Goal: Information Seeking & Learning: Learn about a topic

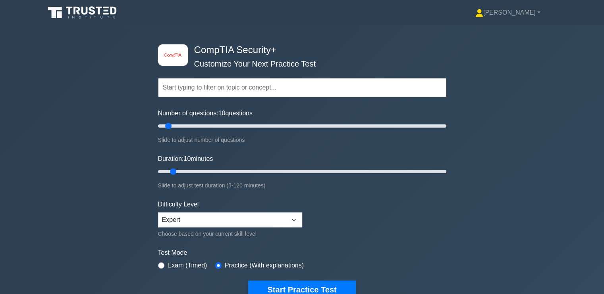
click at [168, 261] on label "Exam (Timed)" at bounding box center [187, 266] width 40 height 10
click at [167, 263] on div "Exam (Timed)" at bounding box center [182, 266] width 49 height 10
click at [162, 261] on div "Exam (Timed)" at bounding box center [182, 266] width 49 height 10
click at [158, 266] on div "Exam (Timed)" at bounding box center [182, 266] width 49 height 10
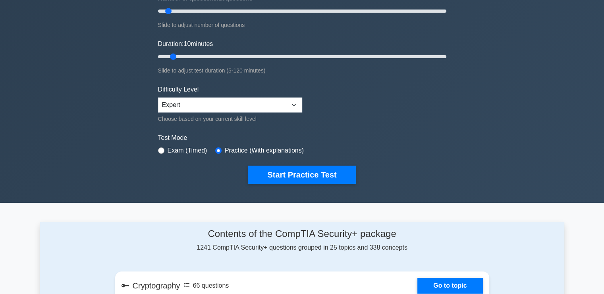
scroll to position [116, 0]
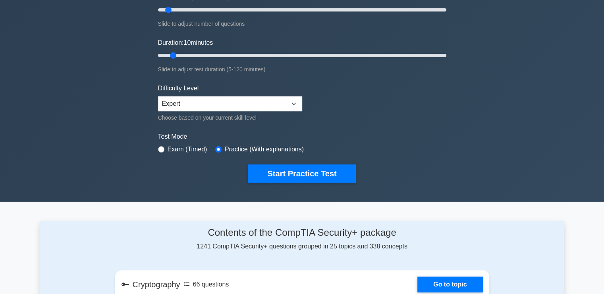
click at [238, 149] on label "Practice (With explanations)" at bounding box center [264, 150] width 79 height 10
click at [190, 148] on label "Exam (Timed)" at bounding box center [187, 150] width 40 height 10
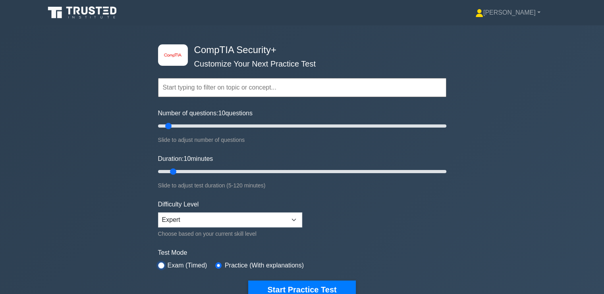
click at [161, 265] on input "radio" at bounding box center [161, 266] width 6 height 6
radio input "true"
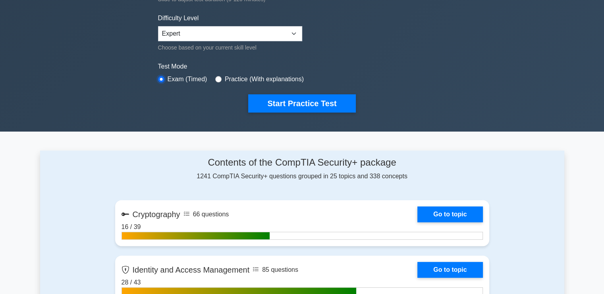
scroll to position [187, 0]
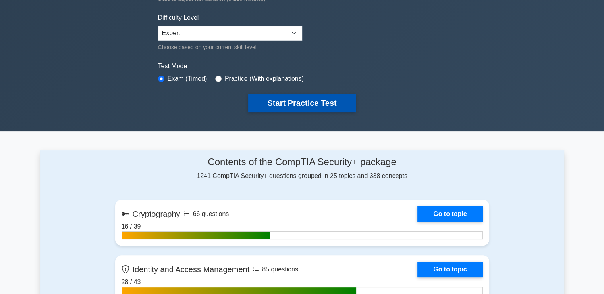
click at [285, 96] on button "Start Practice Test" at bounding box center [301, 103] width 107 height 18
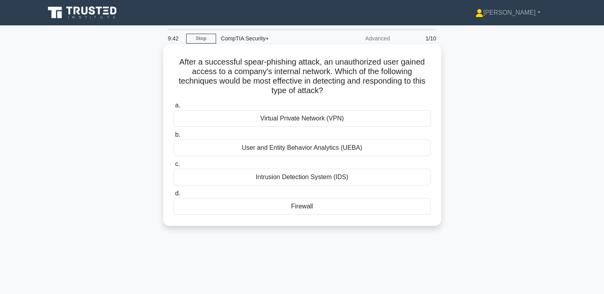
click at [362, 142] on div "User and Entity Behavior Analytics (UEBA)" at bounding box center [301, 148] width 257 height 17
click at [173, 138] on input "b. User and Entity Behavior Analytics (UEBA)" at bounding box center [173, 135] width 0 height 5
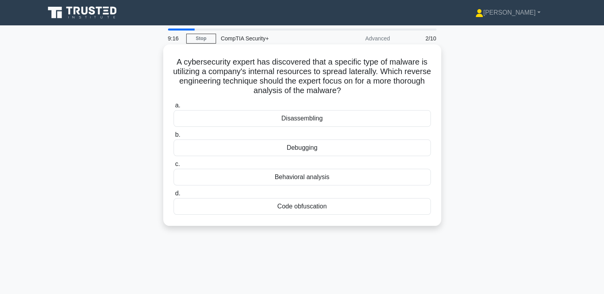
click at [302, 120] on div "Disassembling" at bounding box center [301, 118] width 257 height 17
click at [173, 108] on input "a. Disassembling" at bounding box center [173, 105] width 0 height 5
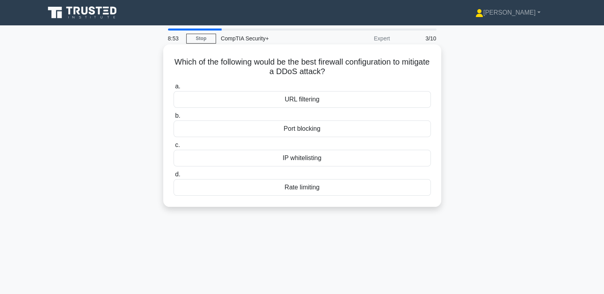
click at [338, 106] on div "URL filtering" at bounding box center [301, 99] width 257 height 17
click at [173, 89] on input "a. URL filtering" at bounding box center [173, 86] width 0 height 5
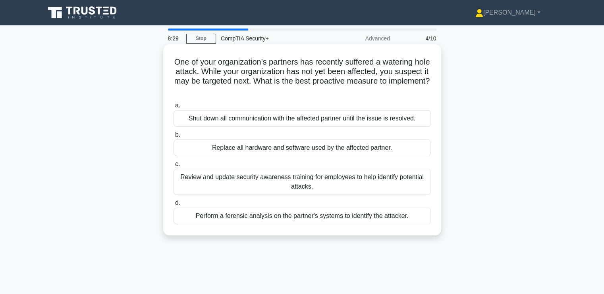
click at [311, 187] on div "Review and update security awareness training for employees to help identify po…" at bounding box center [301, 182] width 257 height 26
click at [173, 167] on input "c. Review and update security awareness training for employees to help identify…" at bounding box center [173, 164] width 0 height 5
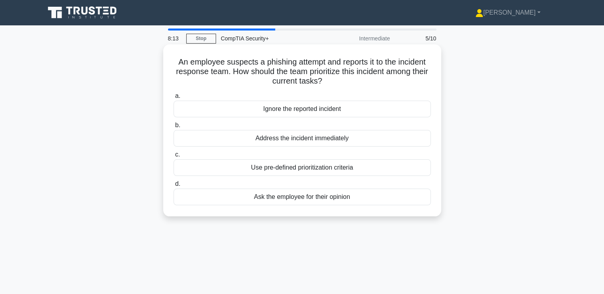
click at [319, 135] on div "Address the incident immediately" at bounding box center [301, 138] width 257 height 17
click at [173, 128] on input "b. Address the incident immediately" at bounding box center [173, 125] width 0 height 5
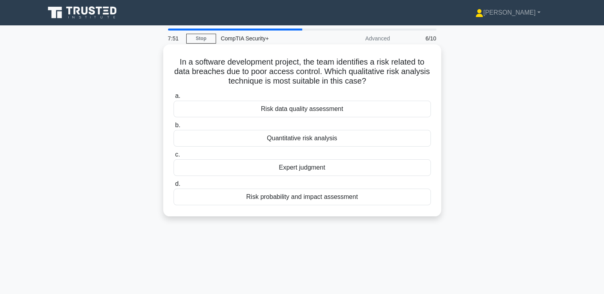
click at [340, 196] on div "Risk probability and impact assessment" at bounding box center [301, 197] width 257 height 17
click at [173, 187] on input "d. Risk probability and impact assessment" at bounding box center [173, 184] width 0 height 5
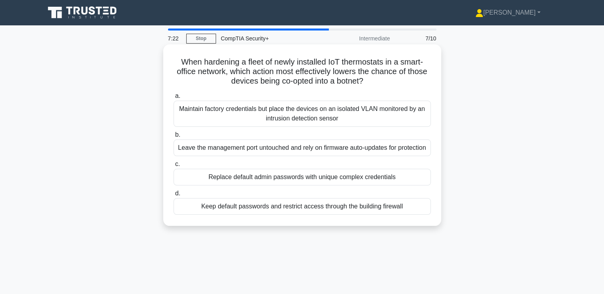
click at [286, 185] on div "Replace default admin passwords with unique complex credentials" at bounding box center [301, 177] width 257 height 17
click at [173, 167] on input "c. Replace default admin passwords with unique complex credentials" at bounding box center [173, 164] width 0 height 5
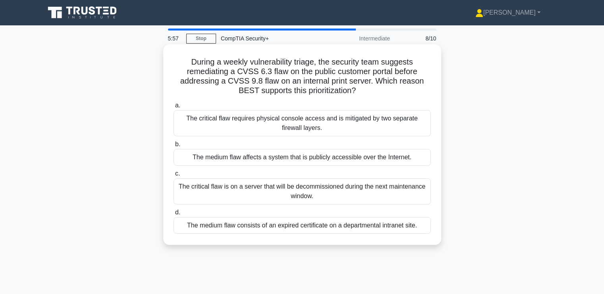
click at [246, 160] on div "The medium flaw affects a system that is publicly accessible over the Internet." at bounding box center [301, 157] width 257 height 17
click at [173, 147] on input "b. The medium flaw affects a system that is publicly accessible over the Intern…" at bounding box center [173, 144] width 0 height 5
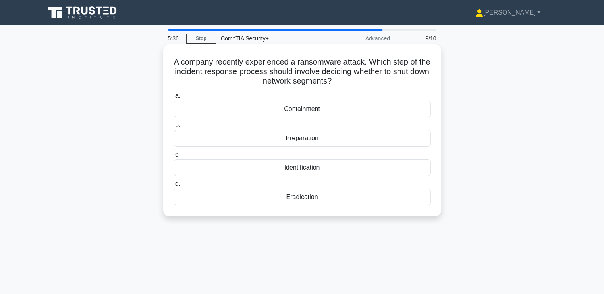
click at [259, 112] on div "Containment" at bounding box center [301, 109] width 257 height 17
click at [173, 99] on input "a. Containment" at bounding box center [173, 96] width 0 height 5
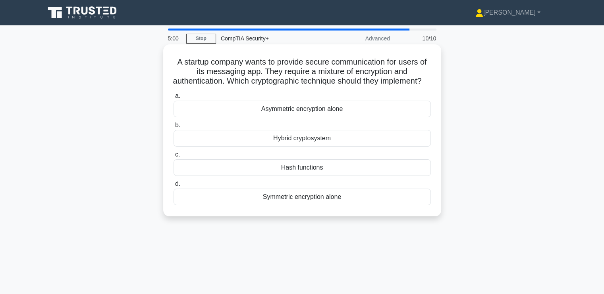
click at [286, 176] on div "Hash functions" at bounding box center [301, 168] width 257 height 17
click at [173, 158] on input "c. Hash functions" at bounding box center [173, 154] width 0 height 5
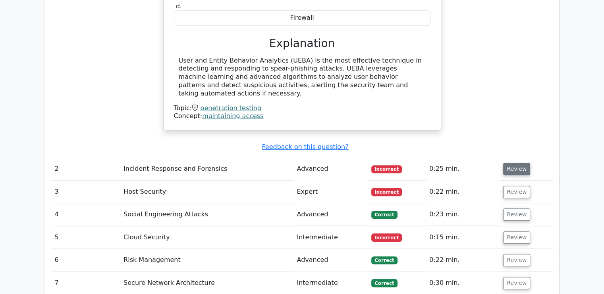
click at [509, 163] on button "Review" at bounding box center [516, 169] width 27 height 12
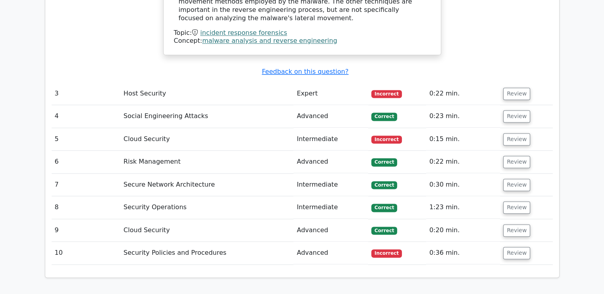
scroll to position [1058, 0]
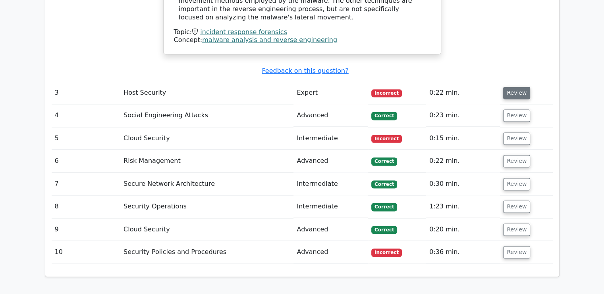
click at [511, 87] on button "Review" at bounding box center [516, 93] width 27 height 12
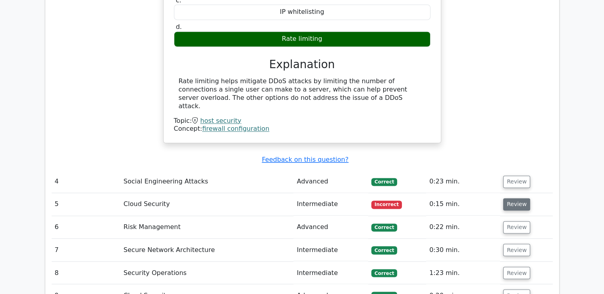
scroll to position [1257, 0]
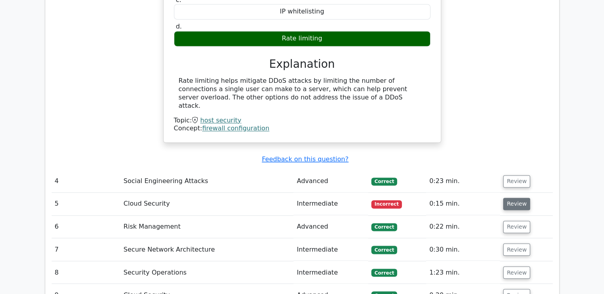
click at [508, 198] on button "Review" at bounding box center [516, 204] width 27 height 12
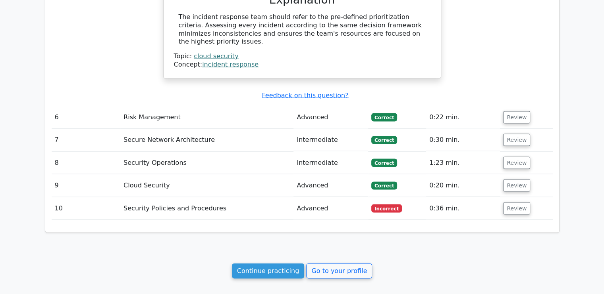
scroll to position [1641, 0]
click at [511, 203] on button "Review" at bounding box center [516, 209] width 27 height 12
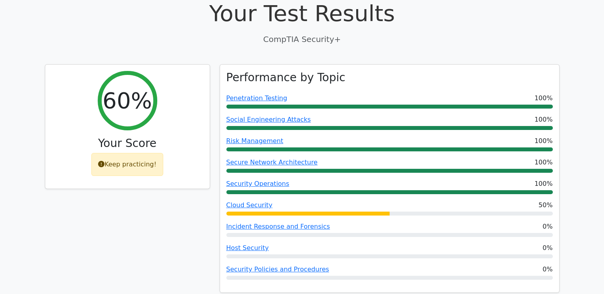
scroll to position [0, 0]
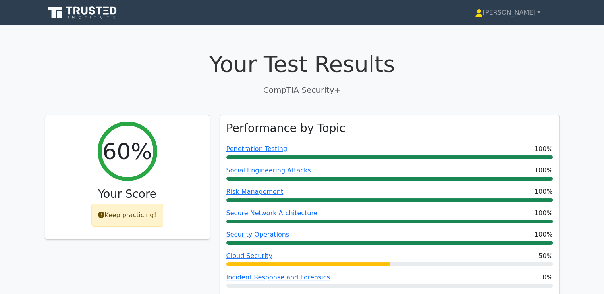
click at [322, 92] on p "CompTIA Security+" at bounding box center [302, 90] width 514 height 12
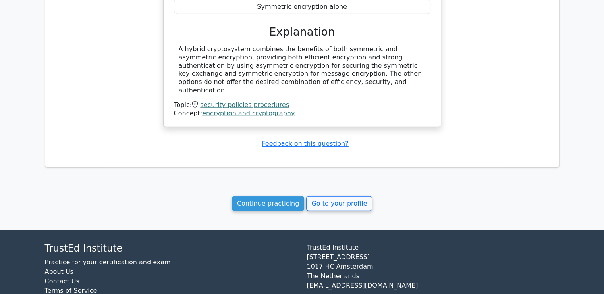
scroll to position [2014, 0]
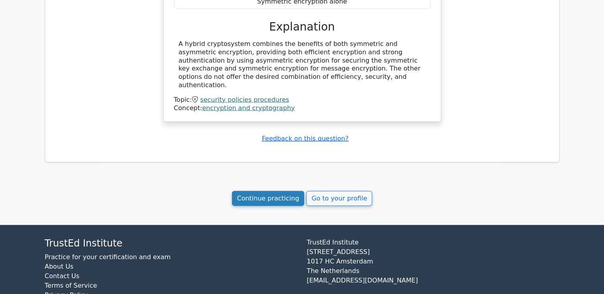
click at [272, 191] on link "Continue practicing" at bounding box center [268, 198] width 73 height 15
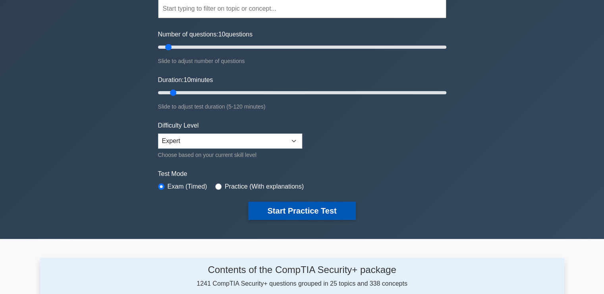
scroll to position [79, 0]
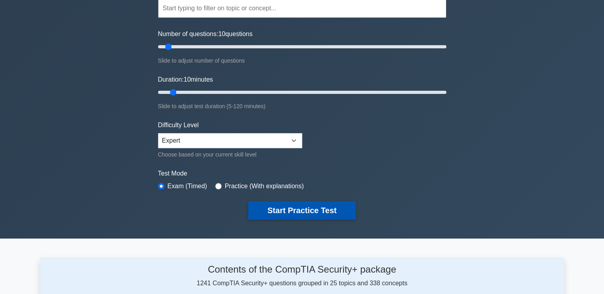
click at [292, 209] on button "Start Practice Test" at bounding box center [301, 211] width 107 height 18
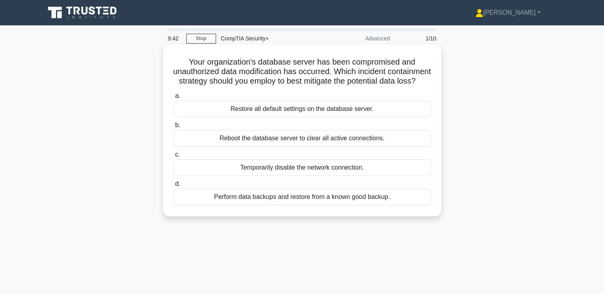
click at [309, 203] on div "Perform data backups and restore from a known good backup." at bounding box center [301, 197] width 257 height 17
click at [173, 187] on input "d. Perform data backups and restore from a known good backup." at bounding box center [173, 184] width 0 height 5
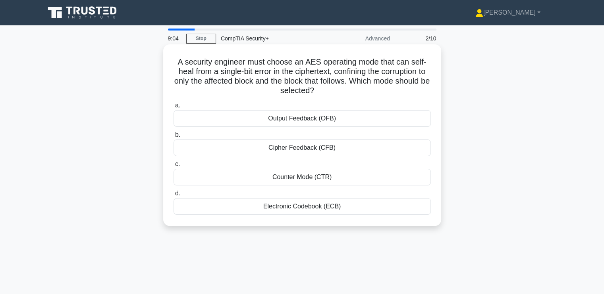
click at [267, 149] on div "Cipher Feedback (CFB)" at bounding box center [301, 148] width 257 height 17
click at [173, 138] on input "b. Cipher Feedback (CFB)" at bounding box center [173, 135] width 0 height 5
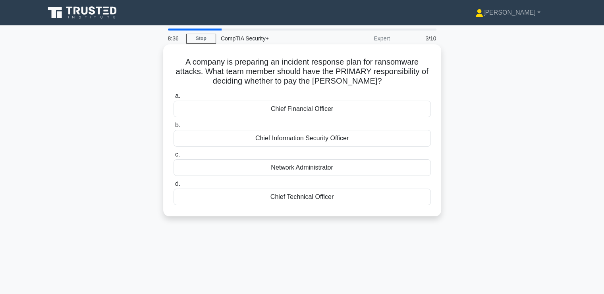
click at [265, 108] on div "Chief Financial Officer" at bounding box center [301, 109] width 257 height 17
click at [173, 99] on input "a. Chief Financial Officer" at bounding box center [173, 96] width 0 height 5
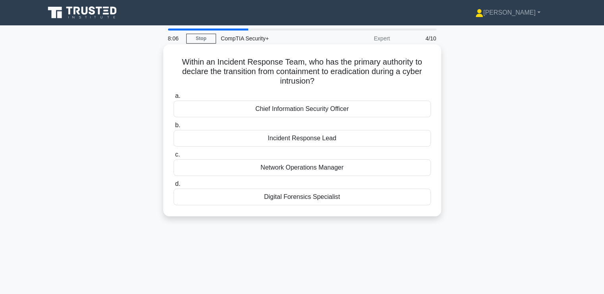
click at [290, 135] on div "Incident Response Lead" at bounding box center [301, 138] width 257 height 17
click at [173, 128] on input "b. Incident Response Lead" at bounding box center [173, 125] width 0 height 5
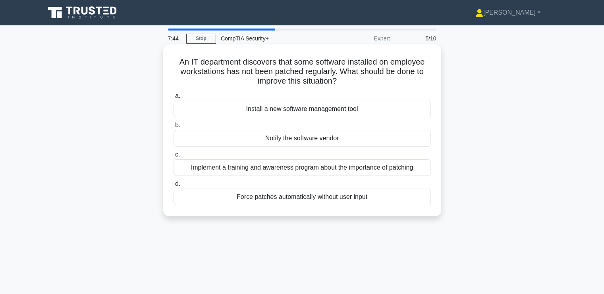
click at [216, 200] on div "Force patches automatically without user input" at bounding box center [301, 197] width 257 height 17
click at [173, 187] on input "d. Force patches automatically without user input" at bounding box center [173, 184] width 0 height 5
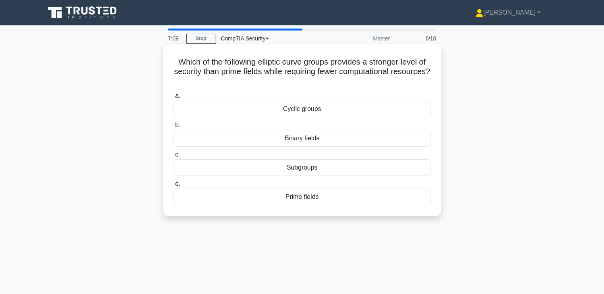
click at [172, 58] on div "Which of the following elliptic curve groups provides a stronger level of secur…" at bounding box center [301, 131] width 271 height 166
click at [252, 135] on div "Binary fields" at bounding box center [301, 138] width 257 height 17
click at [173, 128] on input "b. Binary fields" at bounding box center [173, 125] width 0 height 5
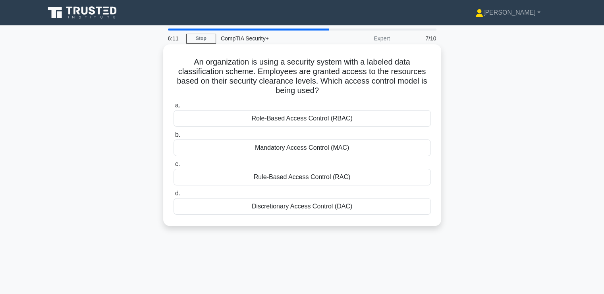
click at [348, 148] on div "Mandatory Access Control (MAC)" at bounding box center [301, 148] width 257 height 17
click at [173, 138] on input "b. Mandatory Access Control (MAC)" at bounding box center [173, 135] width 0 height 5
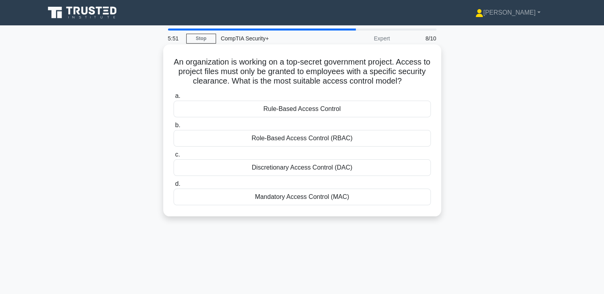
click at [306, 198] on div "Mandatory Access Control (MAC)" at bounding box center [301, 197] width 257 height 17
click at [173, 187] on input "d. Mandatory Access Control (MAC)" at bounding box center [173, 184] width 0 height 5
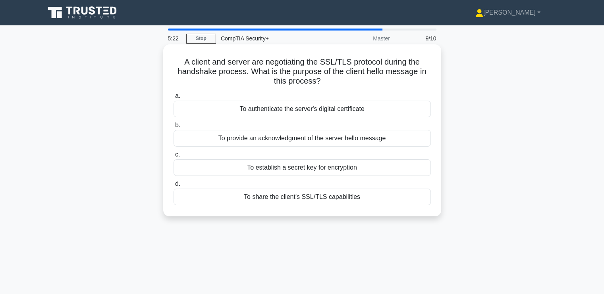
click at [217, 138] on div "To provide an acknowledgment of the server hello message" at bounding box center [301, 138] width 257 height 17
click at [173, 128] on input "b. To provide an acknowledgment of the server hello message" at bounding box center [173, 125] width 0 height 5
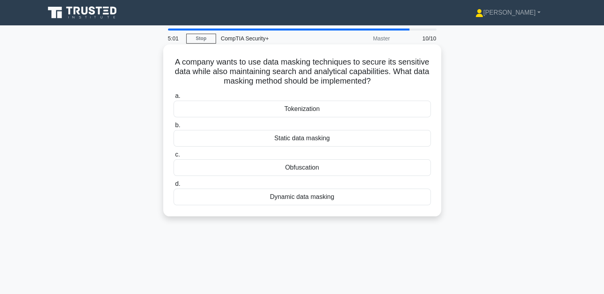
click at [346, 165] on div "Obfuscation" at bounding box center [301, 168] width 257 height 17
click at [173, 158] on input "c. Obfuscation" at bounding box center [173, 154] width 0 height 5
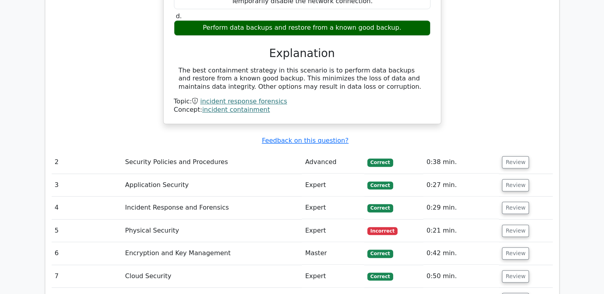
scroll to position [635, 0]
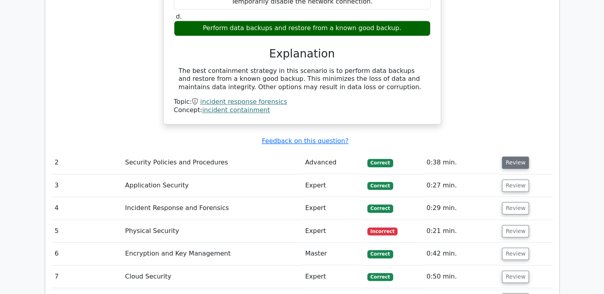
click at [512, 158] on button "Review" at bounding box center [515, 163] width 27 height 12
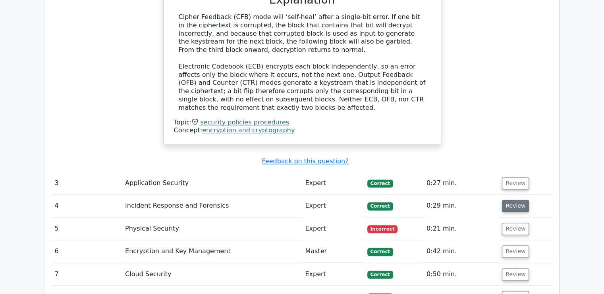
scroll to position [987, 0]
click at [517, 179] on button "Review" at bounding box center [515, 183] width 27 height 12
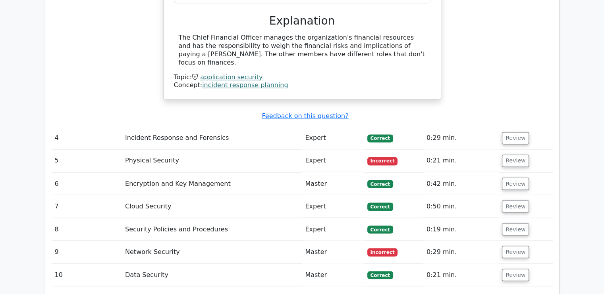
scroll to position [1340, 0]
click at [506, 132] on button "Review" at bounding box center [515, 138] width 27 height 12
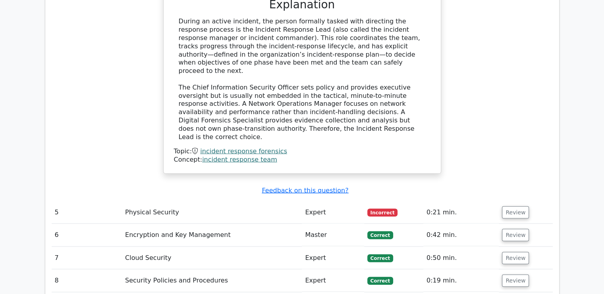
scroll to position [1653, 0]
click at [505, 206] on button "Review" at bounding box center [515, 212] width 27 height 12
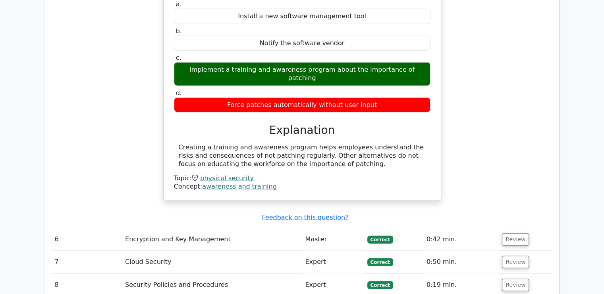
scroll to position [1924, 0]
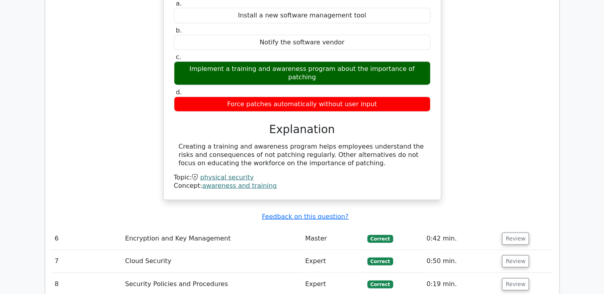
click at [509, 228] on td "Review" at bounding box center [525, 239] width 54 height 23
click at [521, 233] on button "Review" at bounding box center [515, 239] width 27 height 12
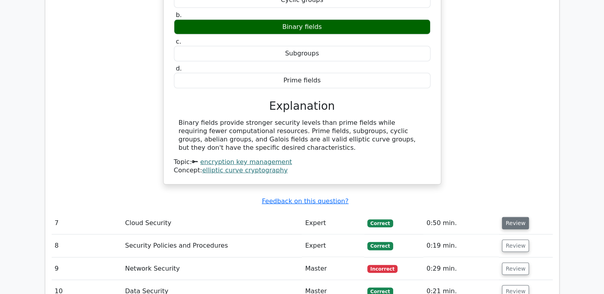
scroll to position [2237, 0]
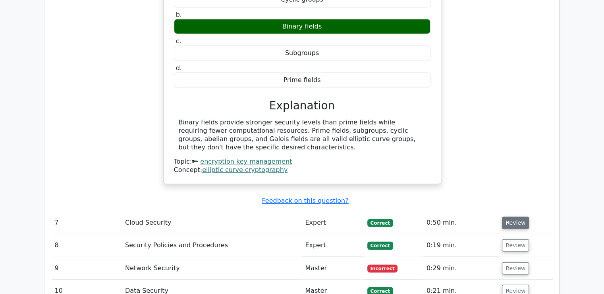
drag, startPoint x: 511, startPoint y: 173, endPoint x: 514, endPoint y: 181, distance: 7.9
click at [511, 217] on button "Review" at bounding box center [515, 223] width 27 height 12
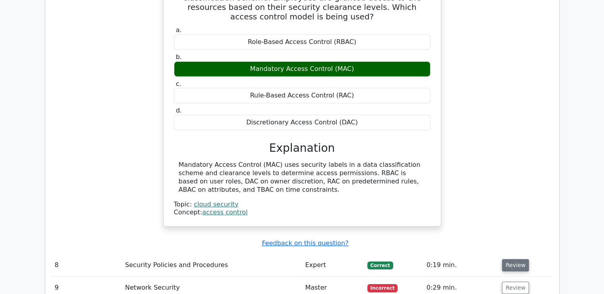
scroll to position [2501, 0]
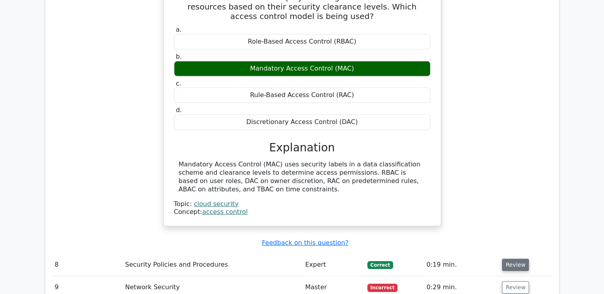
click at [513, 259] on button "Review" at bounding box center [515, 265] width 27 height 12
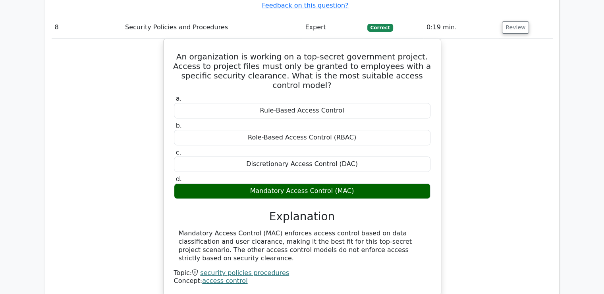
scroll to position [2740, 0]
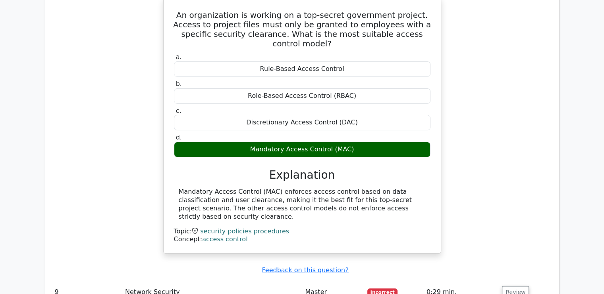
scroll to position [2781, 0]
click at [509, 286] on button "Review" at bounding box center [515, 292] width 27 height 12
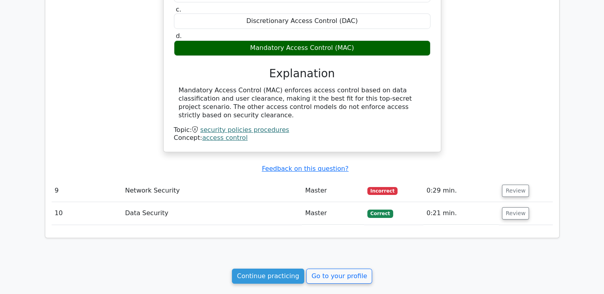
scroll to position [2882, 0]
click at [515, 185] on button "Review" at bounding box center [515, 191] width 27 height 12
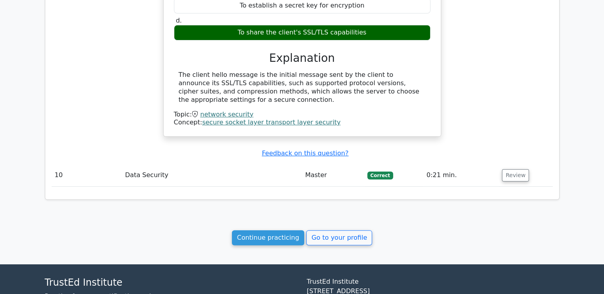
scroll to position [3196, 0]
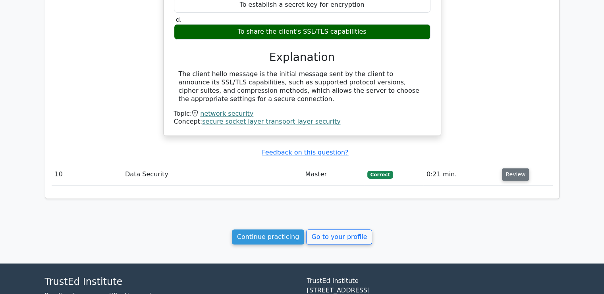
click at [511, 169] on button "Review" at bounding box center [515, 175] width 27 height 12
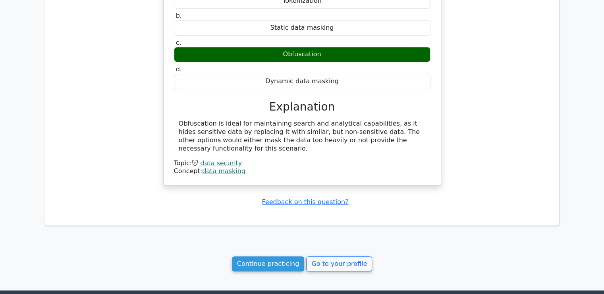
scroll to position [3470, 0]
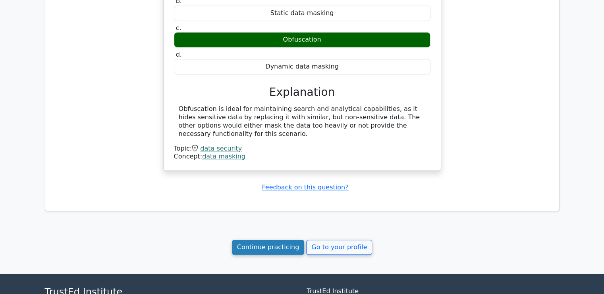
click at [270, 240] on link "Continue practicing" at bounding box center [268, 247] width 73 height 15
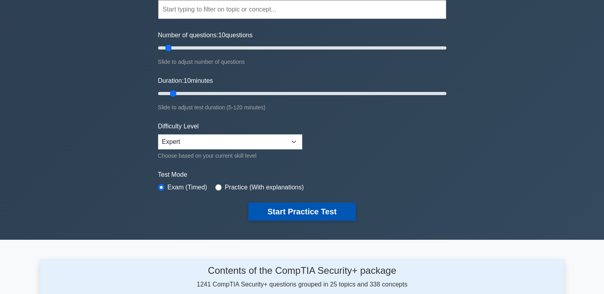
scroll to position [79, 0]
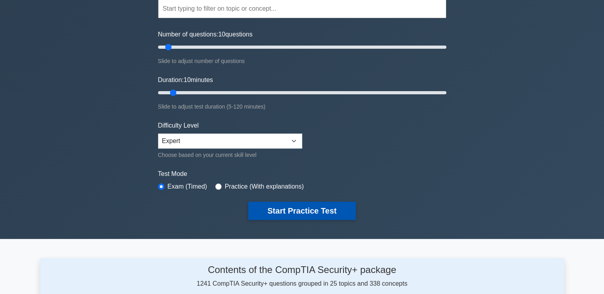
click at [310, 211] on button "Start Practice Test" at bounding box center [301, 211] width 107 height 18
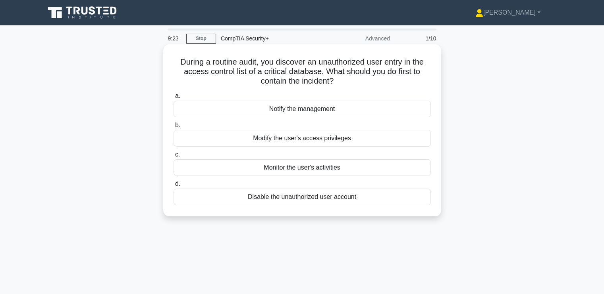
click at [304, 135] on div "Modify the user's access privileges" at bounding box center [301, 138] width 257 height 17
click at [173, 128] on input "b. Modify the user's access privileges" at bounding box center [173, 125] width 0 height 5
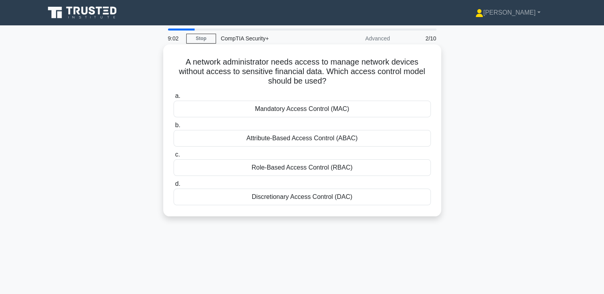
click at [311, 195] on div "Discretionary Access Control (DAC)" at bounding box center [301, 197] width 257 height 17
click at [173, 187] on input "d. Discretionary Access Control (DAC)" at bounding box center [173, 184] width 0 height 5
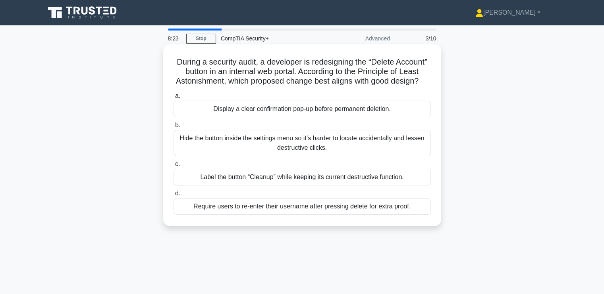
click at [235, 215] on div "Require users to re-enter their username after pressing delete for extra proof." at bounding box center [301, 206] width 257 height 17
click at [173, 196] on input "d. Require users to re-enter their username after pressing delete for extra pro…" at bounding box center [173, 193] width 0 height 5
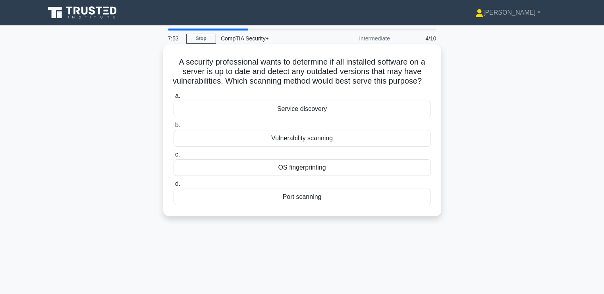
click at [330, 147] on div "Vulnerability scanning" at bounding box center [301, 138] width 257 height 17
click at [173, 128] on input "b. Vulnerability scanning" at bounding box center [173, 125] width 0 height 5
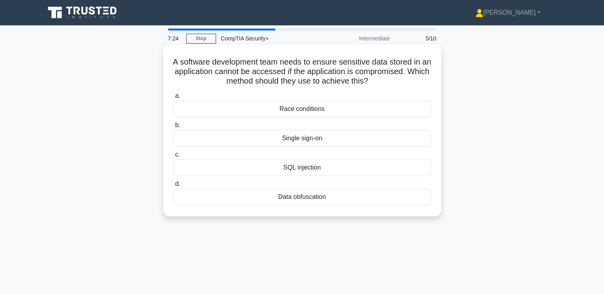
click at [301, 198] on div "Data obfuscation" at bounding box center [301, 197] width 257 height 17
click at [173, 187] on input "d. Data obfuscation" at bounding box center [173, 184] width 0 height 5
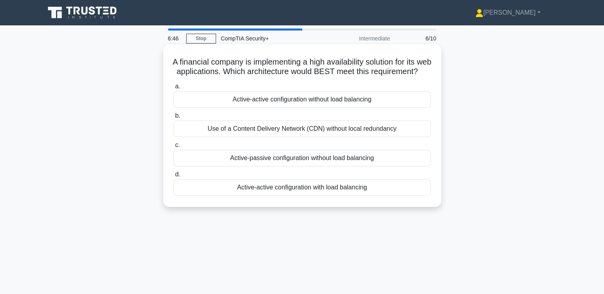
click at [200, 193] on div "Active-active configuration with load balancing" at bounding box center [301, 187] width 257 height 17
click at [173, 177] on input "d. Active-active configuration with load balancing" at bounding box center [173, 174] width 0 height 5
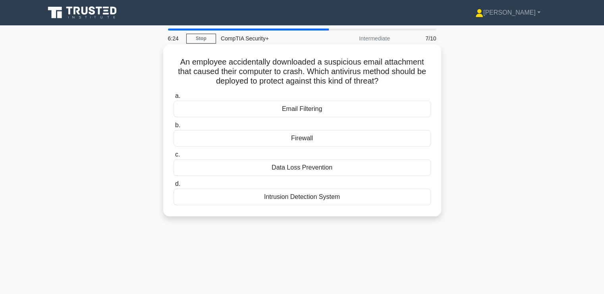
click at [379, 108] on div "Email Filtering" at bounding box center [301, 109] width 257 height 17
click at [173, 99] on input "a. Email Filtering" at bounding box center [173, 96] width 0 height 5
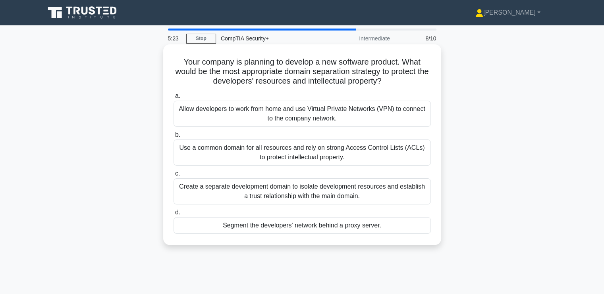
click at [239, 190] on div "Create a separate development domain to isolate development resources and estab…" at bounding box center [301, 192] width 257 height 26
click at [173, 177] on input "c. Create a separate development domain to isolate development resources and es…" at bounding box center [173, 173] width 0 height 5
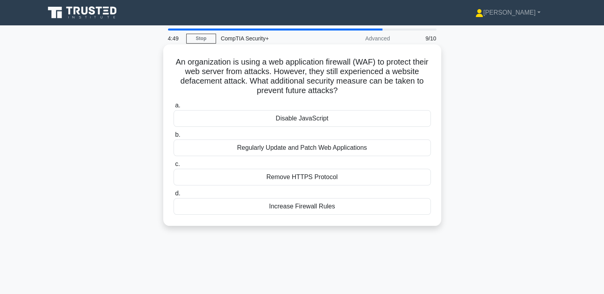
click at [200, 146] on div "Regularly Update and Patch Web Applications" at bounding box center [301, 148] width 257 height 17
click at [173, 138] on input "b. Regularly Update and Patch Web Applications" at bounding box center [173, 135] width 0 height 5
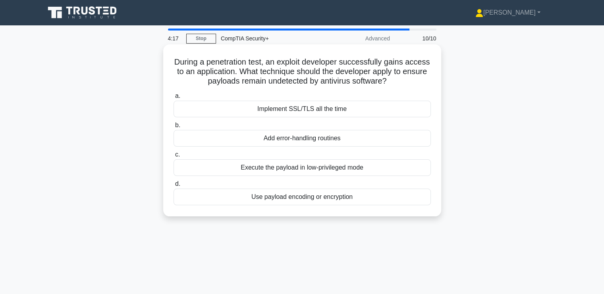
click at [229, 136] on div "Add error-handling routines" at bounding box center [301, 138] width 257 height 17
click at [173, 128] on input "b. Add error-handling routines" at bounding box center [173, 125] width 0 height 5
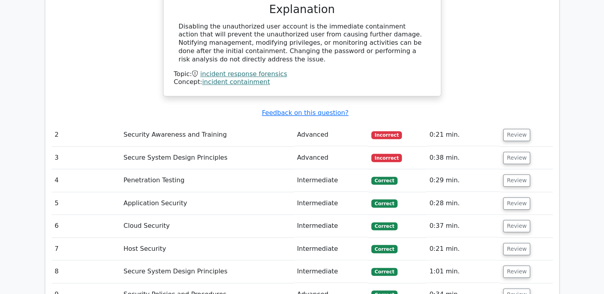
scroll to position [672, 0]
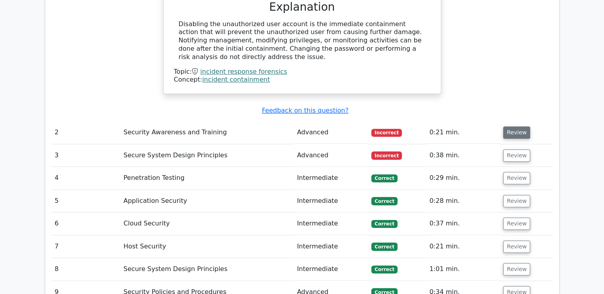
click at [519, 127] on button "Review" at bounding box center [516, 133] width 27 height 12
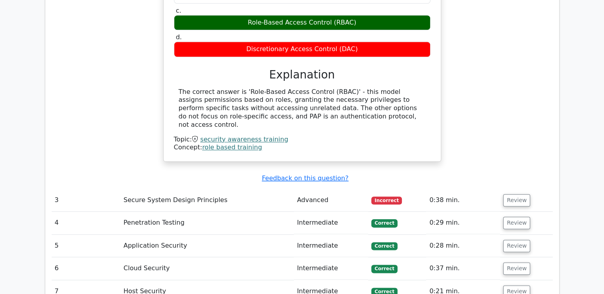
scroll to position [910, 0]
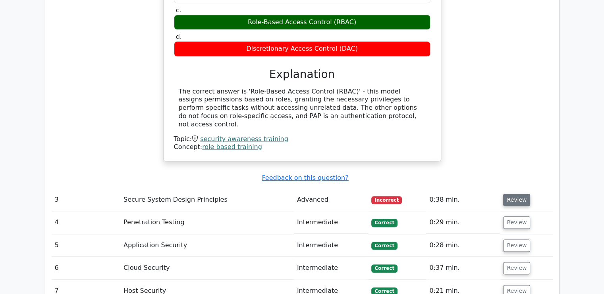
click at [524, 194] on button "Review" at bounding box center [516, 200] width 27 height 12
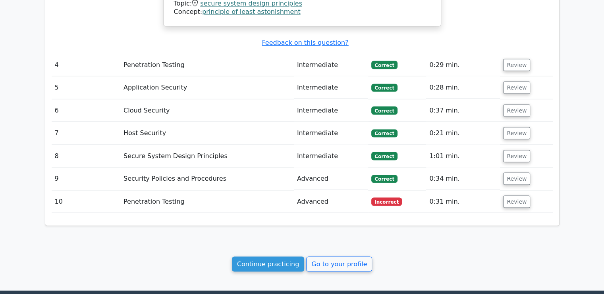
scroll to position [1452, 0]
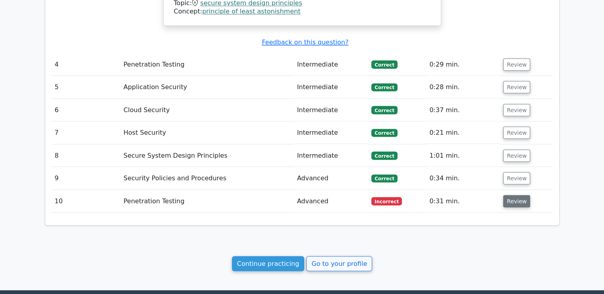
click at [509, 195] on button "Review" at bounding box center [516, 201] width 27 height 12
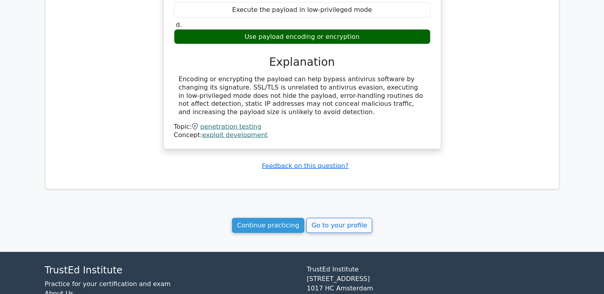
scroll to position [1782, 0]
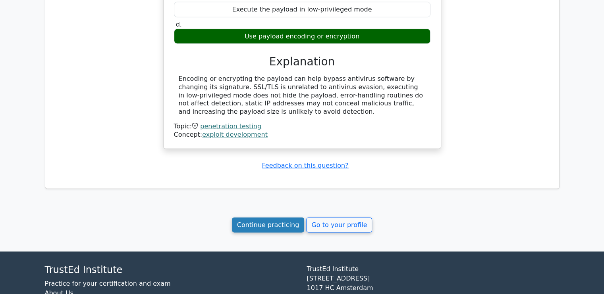
click at [278, 218] on link "Continue practicing" at bounding box center [268, 225] width 73 height 15
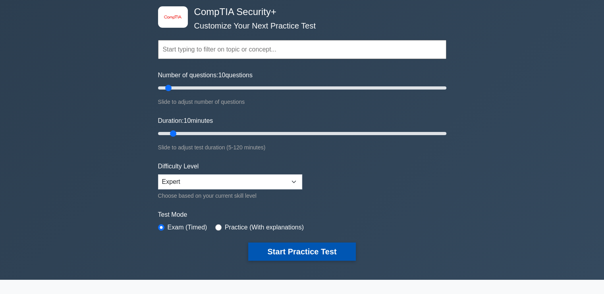
click at [317, 255] on button "Start Practice Test" at bounding box center [301, 252] width 107 height 18
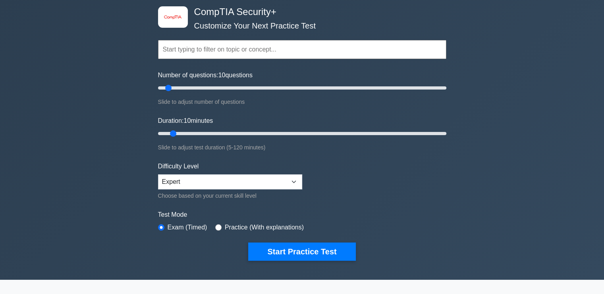
scroll to position [38, 0]
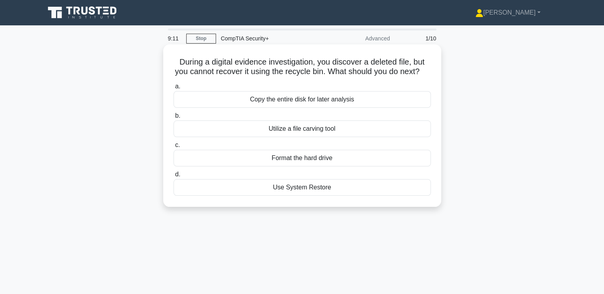
click at [313, 104] on div "Copy the entire disk for later analysis" at bounding box center [301, 99] width 257 height 17
click at [173, 89] on input "a. Copy the entire disk for later analysis" at bounding box center [173, 86] width 0 height 5
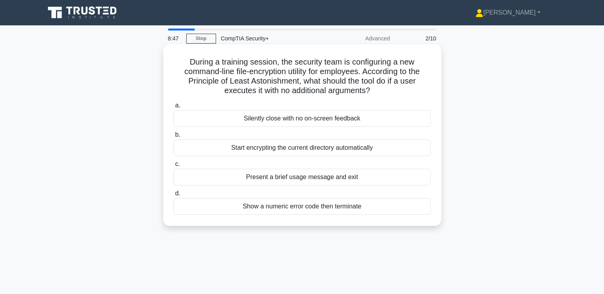
click at [249, 177] on div "Present a brief usage message and exit" at bounding box center [301, 177] width 257 height 17
click at [173, 167] on input "c. Present a brief usage message and exit" at bounding box center [173, 164] width 0 height 5
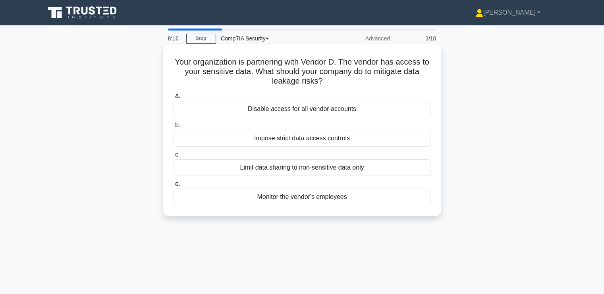
click at [273, 135] on div "Impose strict data access controls" at bounding box center [301, 138] width 257 height 17
click at [173, 128] on input "b. Impose strict data access controls" at bounding box center [173, 125] width 0 height 5
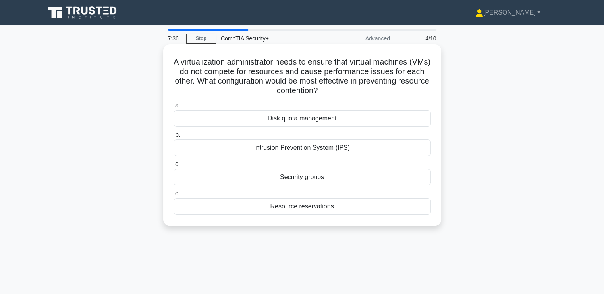
click at [273, 208] on div "Resource reservations" at bounding box center [301, 206] width 257 height 17
click at [173, 196] on input "d. Resource reservations" at bounding box center [173, 193] width 0 height 5
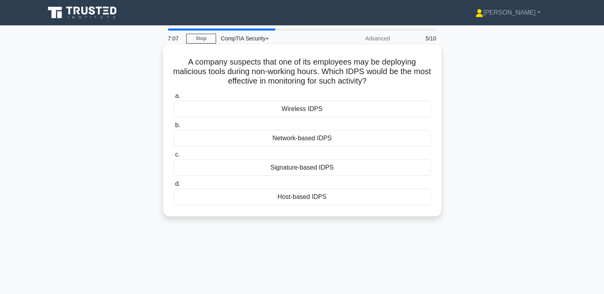
click at [292, 194] on div "Host-based IDPS" at bounding box center [301, 197] width 257 height 17
click at [173, 187] on input "d. Host-based IDPS" at bounding box center [173, 184] width 0 height 5
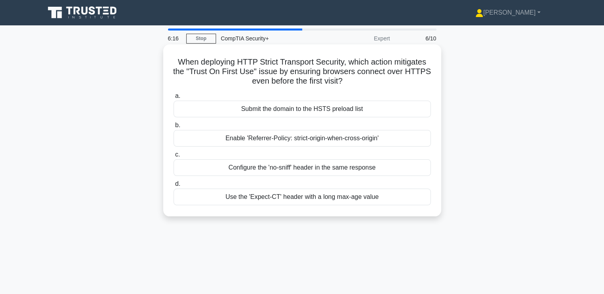
click at [233, 110] on div "Submit the domain to the HSTS preload list" at bounding box center [301, 109] width 257 height 17
click at [173, 99] on input "a. Submit the domain to the HSTS preload list" at bounding box center [173, 96] width 0 height 5
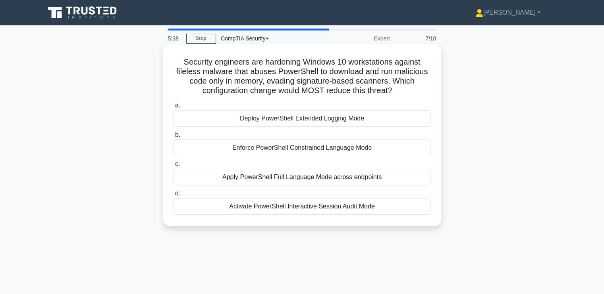
click at [213, 178] on div "Apply PowerShell Full Language Mode across endpoints" at bounding box center [301, 177] width 257 height 17
click at [173, 167] on input "c. Apply PowerShell Full Language Mode across endpoints" at bounding box center [173, 164] width 0 height 5
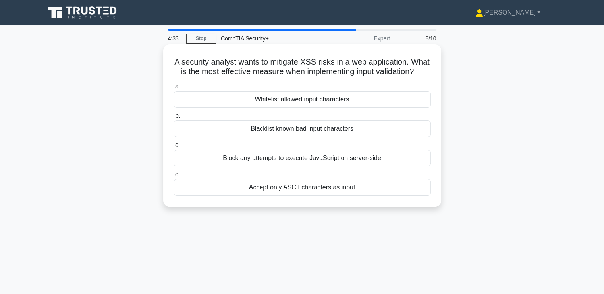
click at [254, 108] on div "Whitelist allowed input characters" at bounding box center [301, 99] width 257 height 17
click at [173, 89] on input "a. Whitelist allowed input characters" at bounding box center [173, 86] width 0 height 5
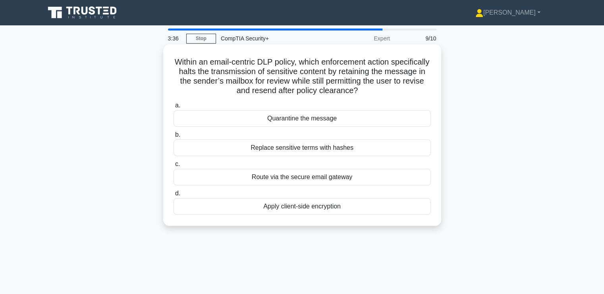
click at [257, 210] on div "Apply client-side encryption" at bounding box center [301, 206] width 257 height 17
click at [173, 196] on input "d. Apply client-side encryption" at bounding box center [173, 193] width 0 height 5
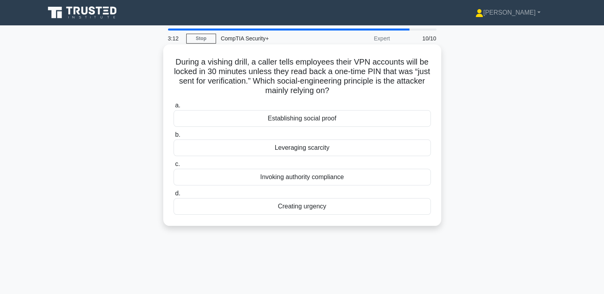
click at [255, 209] on div "Creating urgency" at bounding box center [301, 206] width 257 height 17
click at [173, 196] on input "d. Creating urgency" at bounding box center [173, 193] width 0 height 5
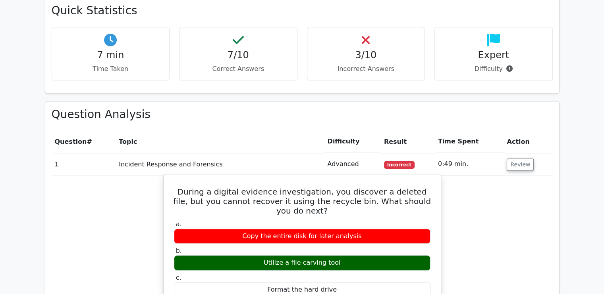
scroll to position [357, 0]
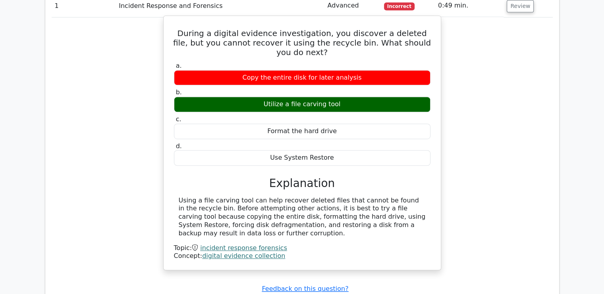
scroll to position [515, 0]
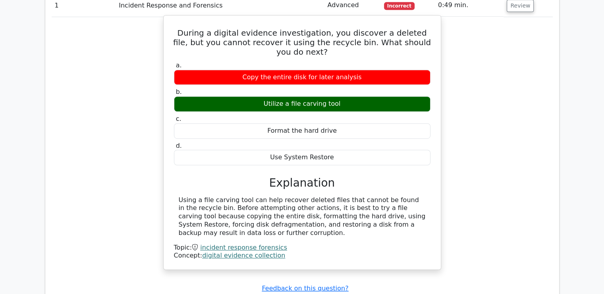
click at [200, 196] on div "Using a file carving tool can help recover deleted files that cannot be found i…" at bounding box center [302, 216] width 247 height 41
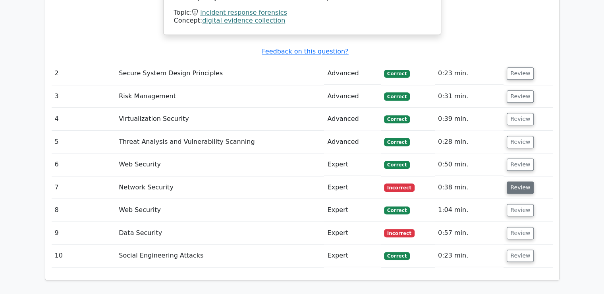
scroll to position [753, 0]
click at [520, 181] on button "Review" at bounding box center [519, 187] width 27 height 12
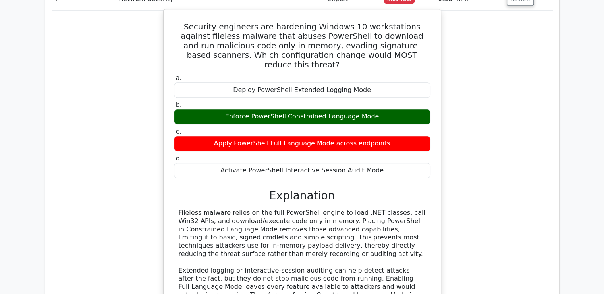
scroll to position [942, 0]
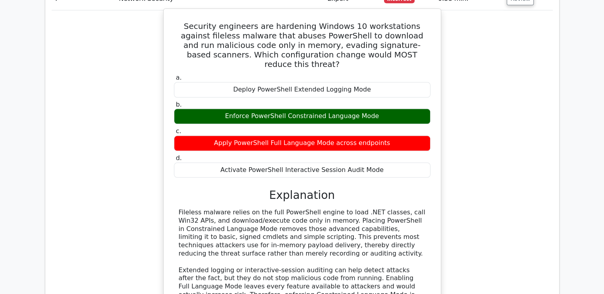
click at [236, 237] on div "Fileless malware relies on the full PowerShell engine to load .NET classes, cal…" at bounding box center [302, 258] width 247 height 99
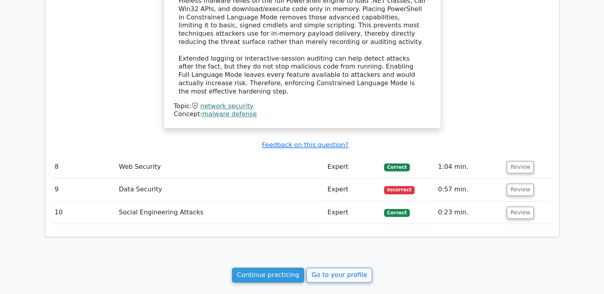
scroll to position [1155, 0]
click at [515, 184] on button "Review" at bounding box center [519, 190] width 27 height 12
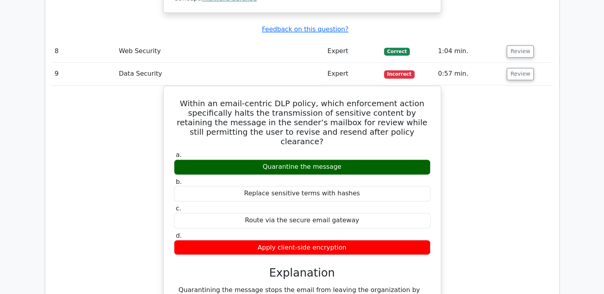
scroll to position [1271, 0]
click at [108, 224] on div "Within an email-centric DLP policy, which enforcement action specifically halts…" at bounding box center [302, 273] width 501 height 375
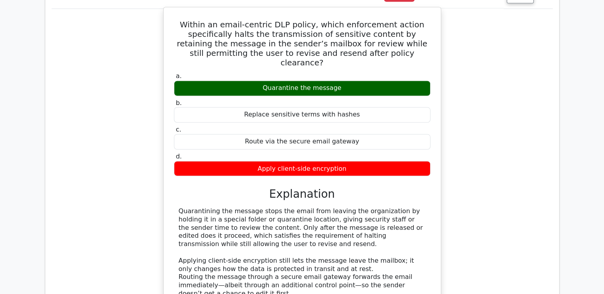
scroll to position [1349, 0]
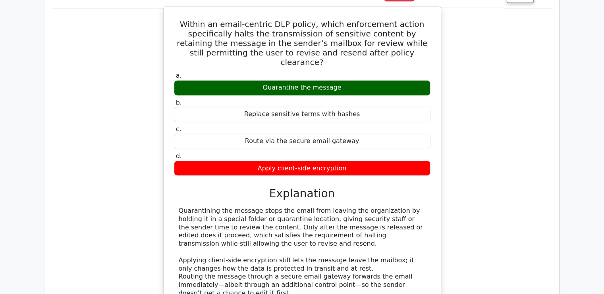
click at [302, 207] on div "Quarantining the message stops the email from leaving the organization by holdi…" at bounding box center [302, 273] width 247 height 132
click at [264, 207] on div "Quarantining the message stops the email from leaving the organization by holdi…" at bounding box center [302, 273] width 247 height 132
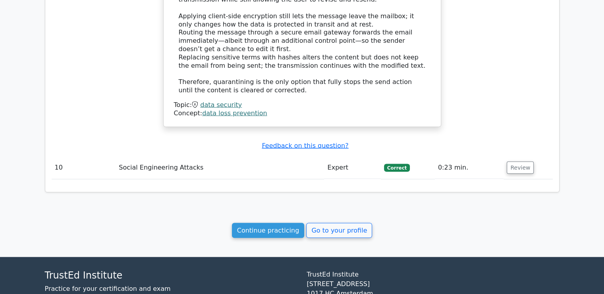
scroll to position [1614, 0]
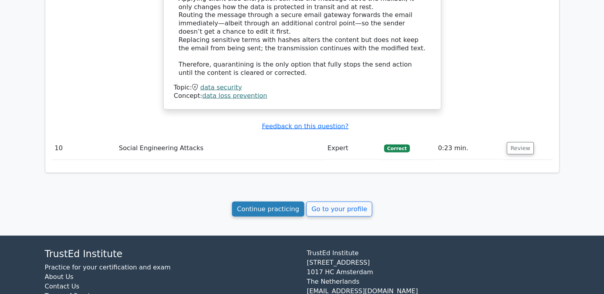
click at [265, 202] on link "Continue practicing" at bounding box center [268, 209] width 73 height 15
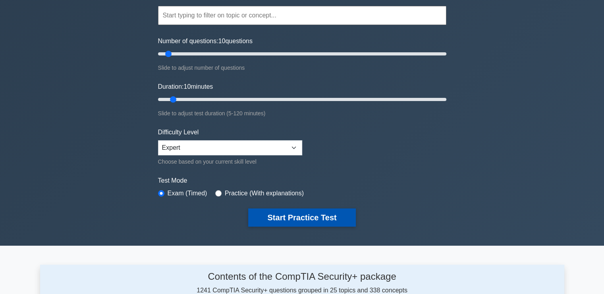
scroll to position [73, 0]
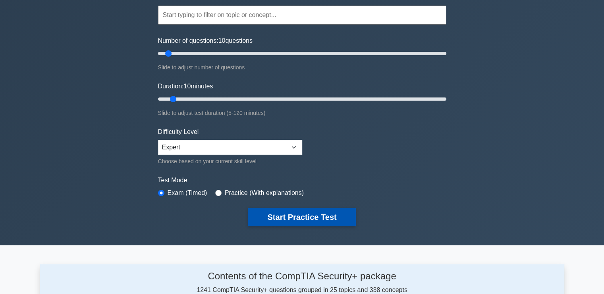
click at [304, 213] on button "Start Practice Test" at bounding box center [301, 217] width 107 height 18
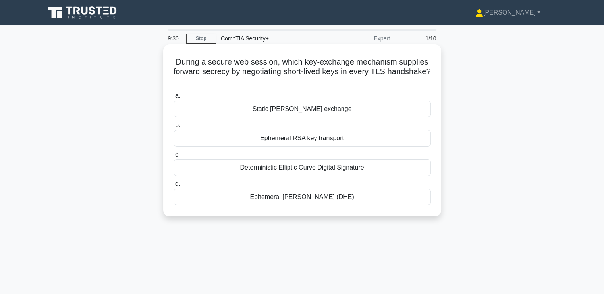
click at [267, 136] on div "Ephemeral RSA key transport" at bounding box center [301, 138] width 257 height 17
click at [173, 128] on input "b. Ephemeral RSA key transport" at bounding box center [173, 125] width 0 height 5
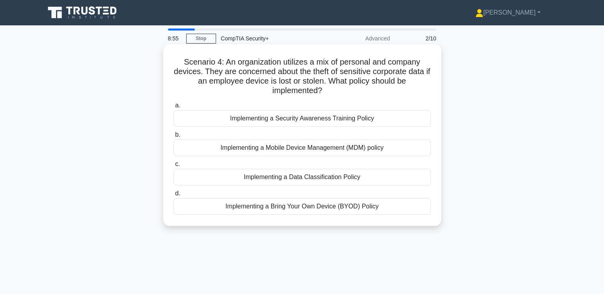
click at [270, 148] on div "Implementing a Mobile Device Management (MDM) policy" at bounding box center [301, 148] width 257 height 17
click at [173, 138] on input "b. Implementing a Mobile Device Management (MDM) policy" at bounding box center [173, 135] width 0 height 5
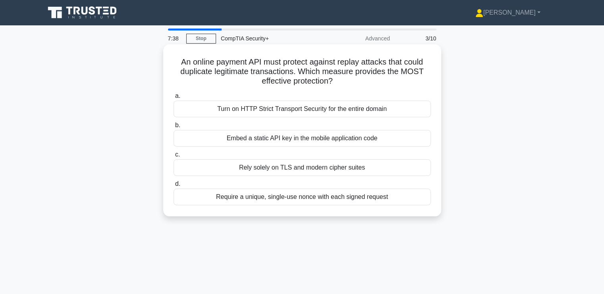
click at [229, 138] on div "Embed a static API key in the mobile application code" at bounding box center [301, 138] width 257 height 17
click at [173, 128] on input "b. Embed a static API key in the mobile application code" at bounding box center [173, 125] width 0 height 5
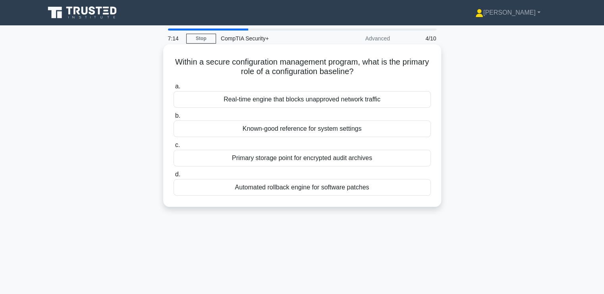
click at [265, 131] on div "Known-good reference for system settings" at bounding box center [301, 129] width 257 height 17
click at [173, 119] on input "b. Known-good reference for system settings" at bounding box center [173, 115] width 0 height 5
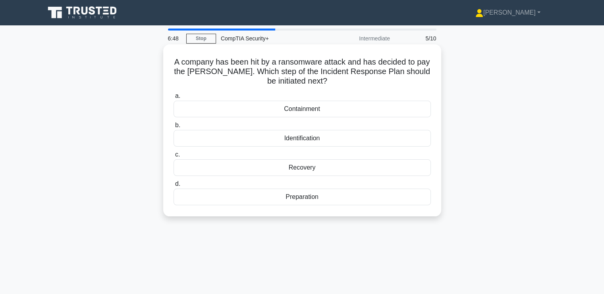
click at [324, 163] on div "Recovery" at bounding box center [301, 168] width 257 height 17
click at [173, 158] on input "c. Recovery" at bounding box center [173, 154] width 0 height 5
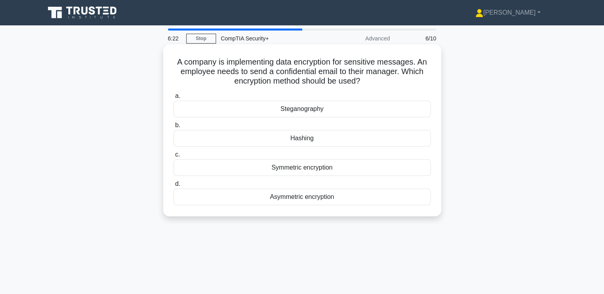
click at [320, 196] on div "Asymmetric encryption" at bounding box center [301, 197] width 257 height 17
click at [173, 187] on input "d. Asymmetric encryption" at bounding box center [173, 184] width 0 height 5
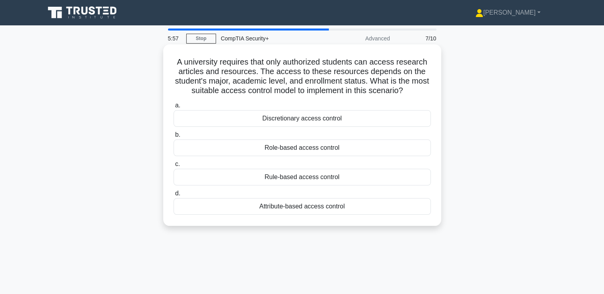
click at [237, 212] on div "Attribute-based access control" at bounding box center [301, 206] width 257 height 17
click at [173, 196] on input "d. Attribute-based access control" at bounding box center [173, 193] width 0 height 5
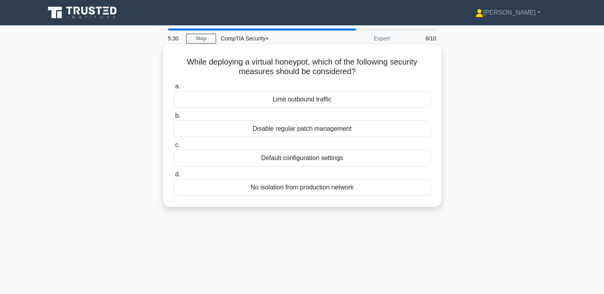
click at [301, 97] on div "Limit outbound traffic" at bounding box center [301, 99] width 257 height 17
click at [173, 89] on input "a. Limit outbound traffic" at bounding box center [173, 86] width 0 height 5
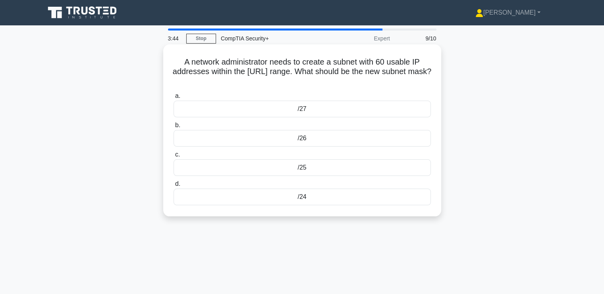
click at [229, 167] on div "/25" at bounding box center [301, 168] width 257 height 17
click at [173, 158] on input "c. /25" at bounding box center [173, 154] width 0 height 5
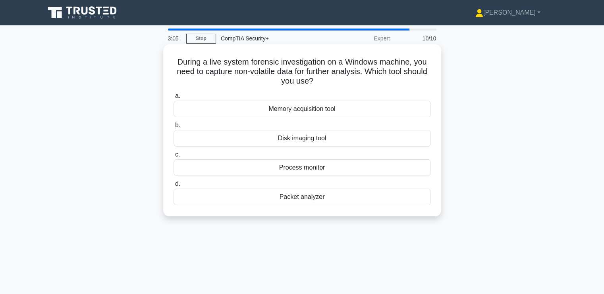
click at [269, 138] on div "Disk imaging tool" at bounding box center [301, 138] width 257 height 17
click at [173, 128] on input "b. Disk imaging tool" at bounding box center [173, 125] width 0 height 5
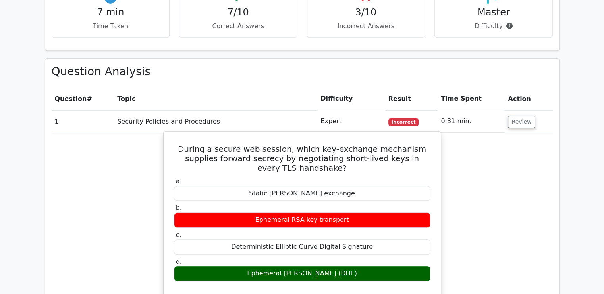
scroll to position [357, 0]
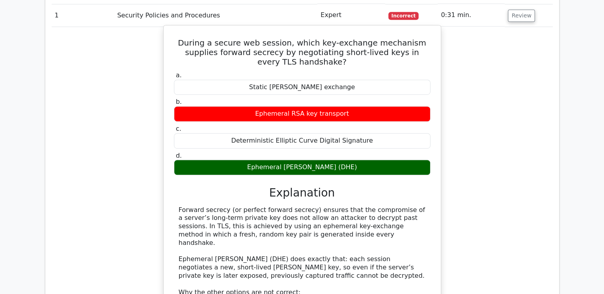
click at [325, 234] on div "Forward secrecy (or perfect forward secrecy) ensures that the compromise of a s…" at bounding box center [302, 292] width 247 height 173
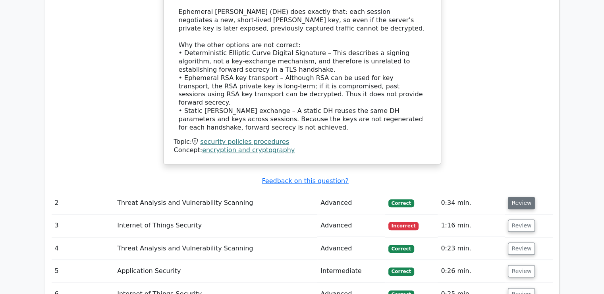
scroll to position [713, 0]
click at [521, 219] on button "Review" at bounding box center [521, 225] width 27 height 12
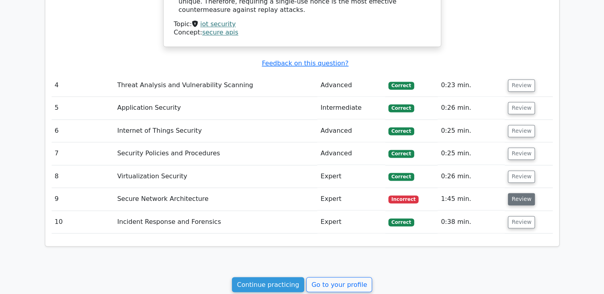
scroll to position [1258, 0]
click at [518, 193] on button "Review" at bounding box center [521, 199] width 27 height 12
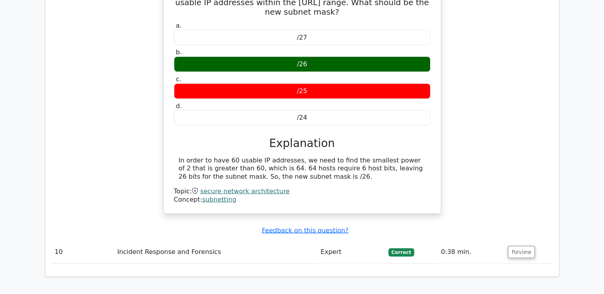
scroll to position [1495, 0]
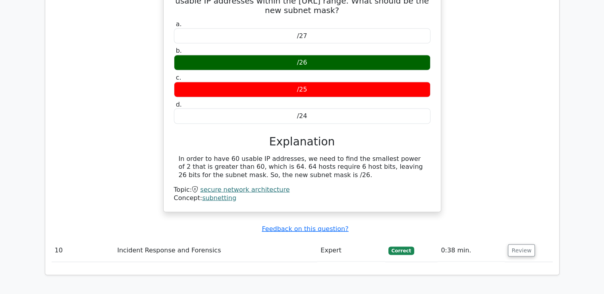
click at [122, 135] on div "A network administrator needs to create a subnet with 60 usable IP addresses wi…" at bounding box center [302, 97] width 501 height 248
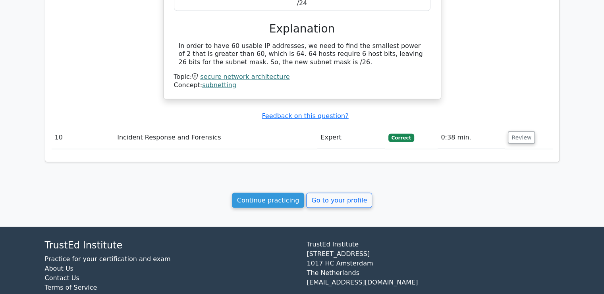
scroll to position [1611, 0]
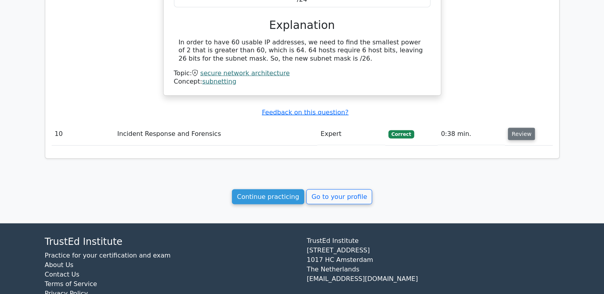
click at [521, 128] on button "Review" at bounding box center [521, 134] width 27 height 12
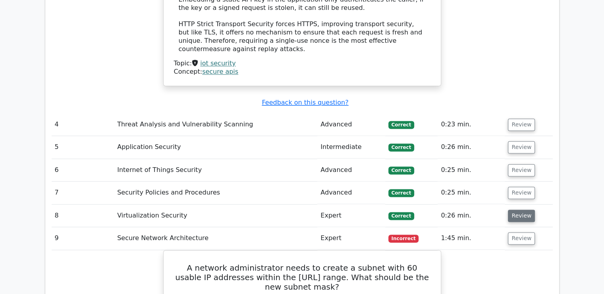
scroll to position [1218, 0]
click at [522, 210] on button "Review" at bounding box center [521, 216] width 27 height 12
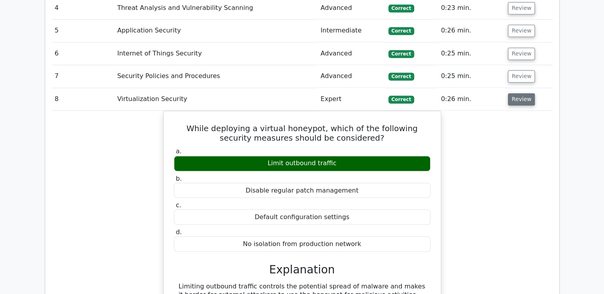
scroll to position [1334, 0]
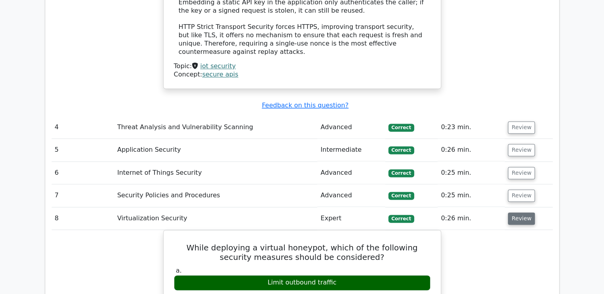
click at [517, 213] on button "Review" at bounding box center [521, 219] width 27 height 12
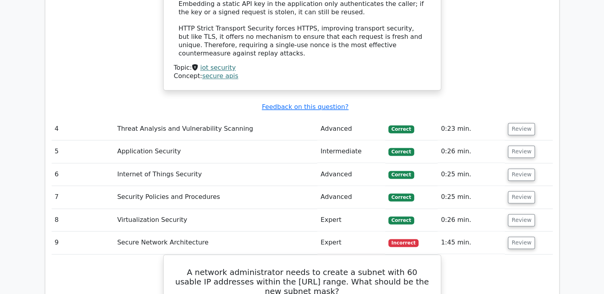
scroll to position [1213, 0]
click at [515, 215] on button "Review" at bounding box center [521, 221] width 27 height 12
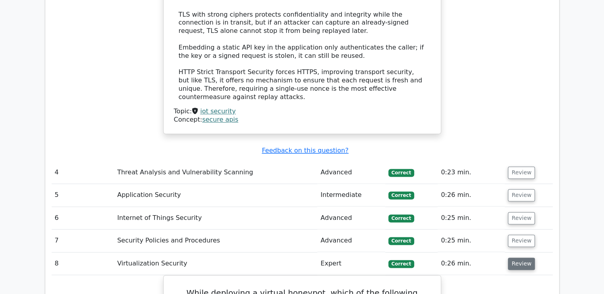
scroll to position [1170, 0]
click at [517, 258] on button "Review" at bounding box center [521, 264] width 27 height 12
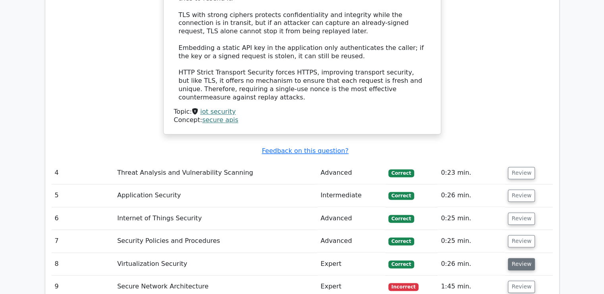
click at [517, 258] on button "Review" at bounding box center [521, 264] width 27 height 12
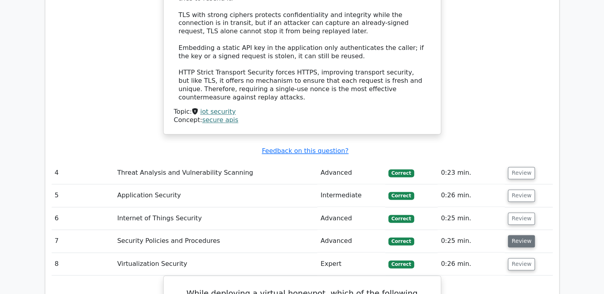
click at [517, 235] on button "Review" at bounding box center [521, 241] width 27 height 12
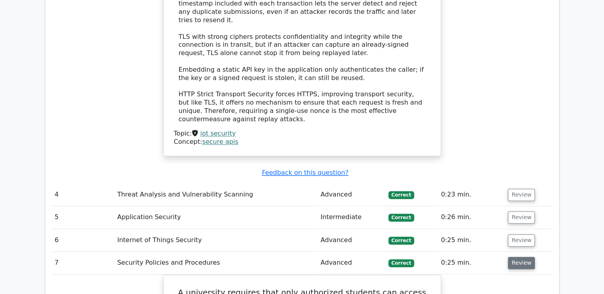
scroll to position [1148, 0]
click at [519, 258] on button "Review" at bounding box center [521, 264] width 27 height 12
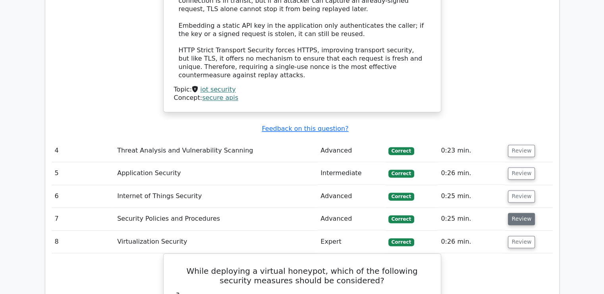
scroll to position [1192, 0]
click at [523, 213] on button "Review" at bounding box center [521, 219] width 27 height 12
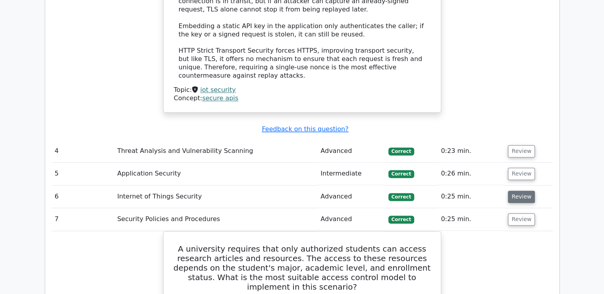
click at [520, 191] on button "Review" at bounding box center [521, 197] width 27 height 12
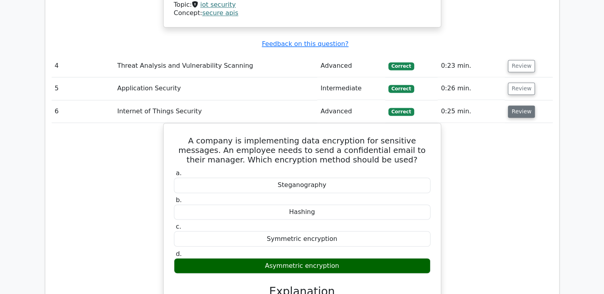
scroll to position [1276, 0]
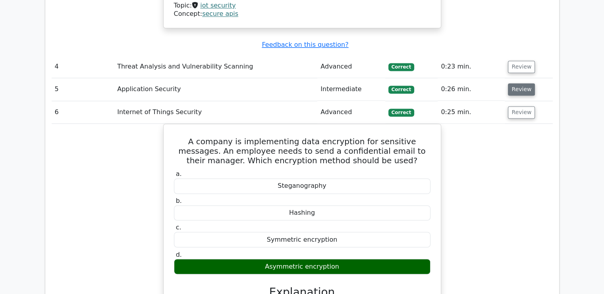
click at [519, 83] on button "Review" at bounding box center [521, 89] width 27 height 12
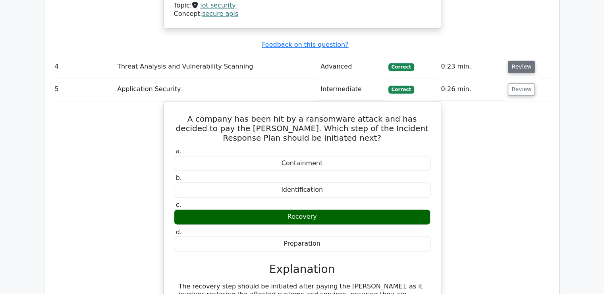
click at [523, 61] on button "Review" at bounding box center [521, 67] width 27 height 12
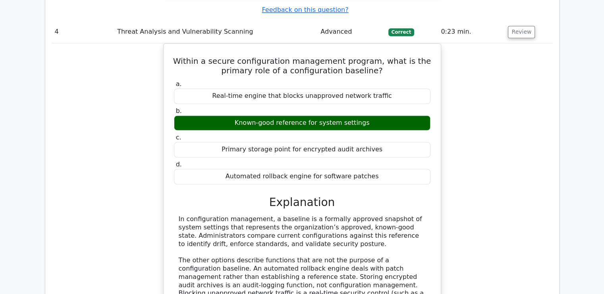
scroll to position [1311, 0]
